Goal: Task Accomplishment & Management: Use online tool/utility

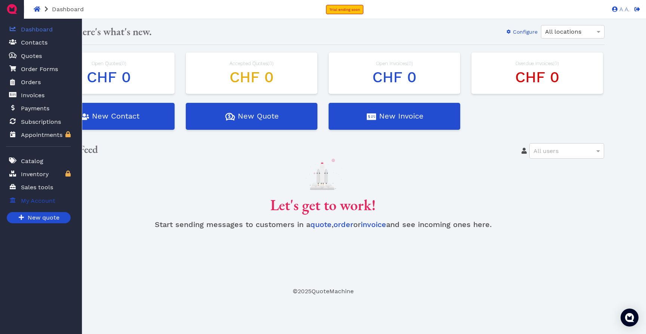
click at [14, 200] on icon at bounding box center [13, 199] width 6 height 5
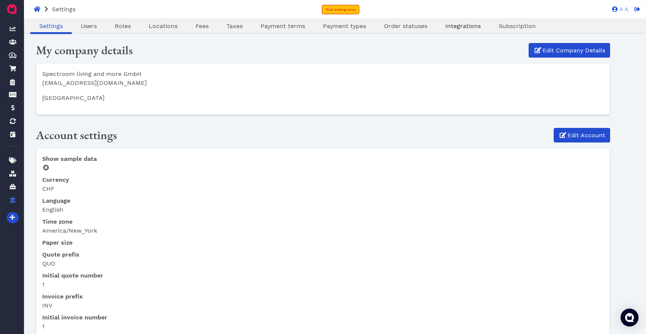
click at [472, 30] on span "Integrations" at bounding box center [463, 25] width 36 height 7
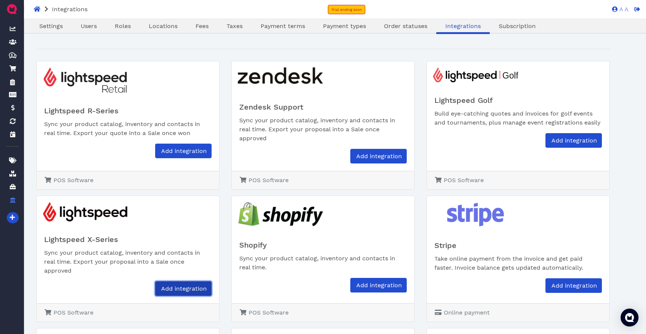
click at [167, 282] on link "Add integration" at bounding box center [183, 288] width 56 height 15
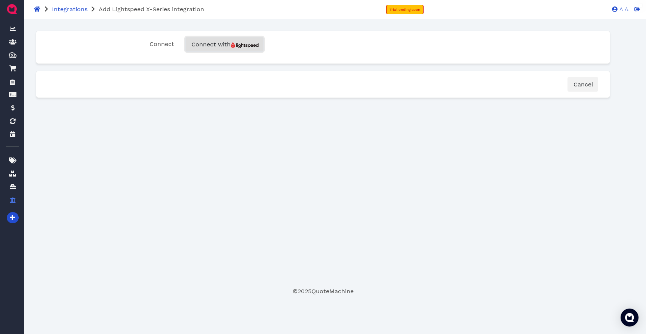
click at [252, 48] on img "button" at bounding box center [245, 45] width 28 height 6
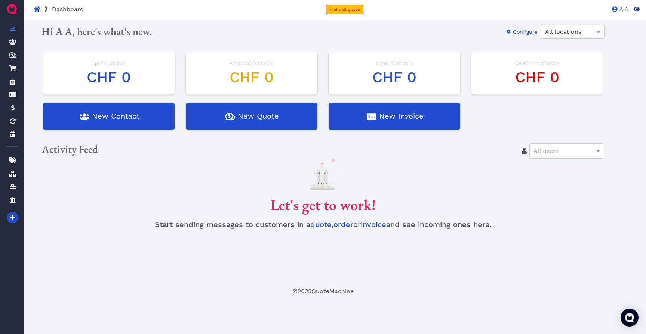
click at [635, 10] on icon at bounding box center [637, 9] width 6 height 4
